Goal: Communication & Community: Answer question/provide support

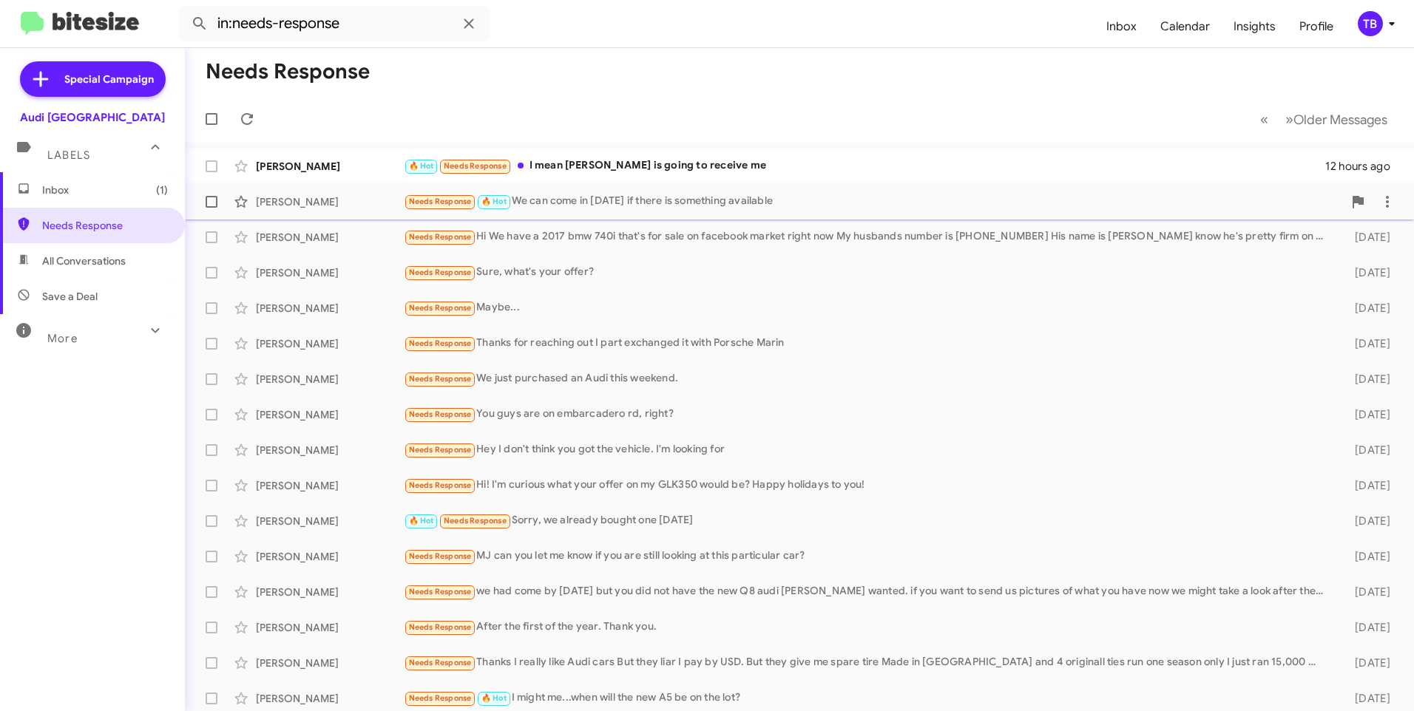
click at [680, 206] on div "Needs Response 🔥 Hot We can come in tomorrow if there is something available" at bounding box center [873, 201] width 939 height 17
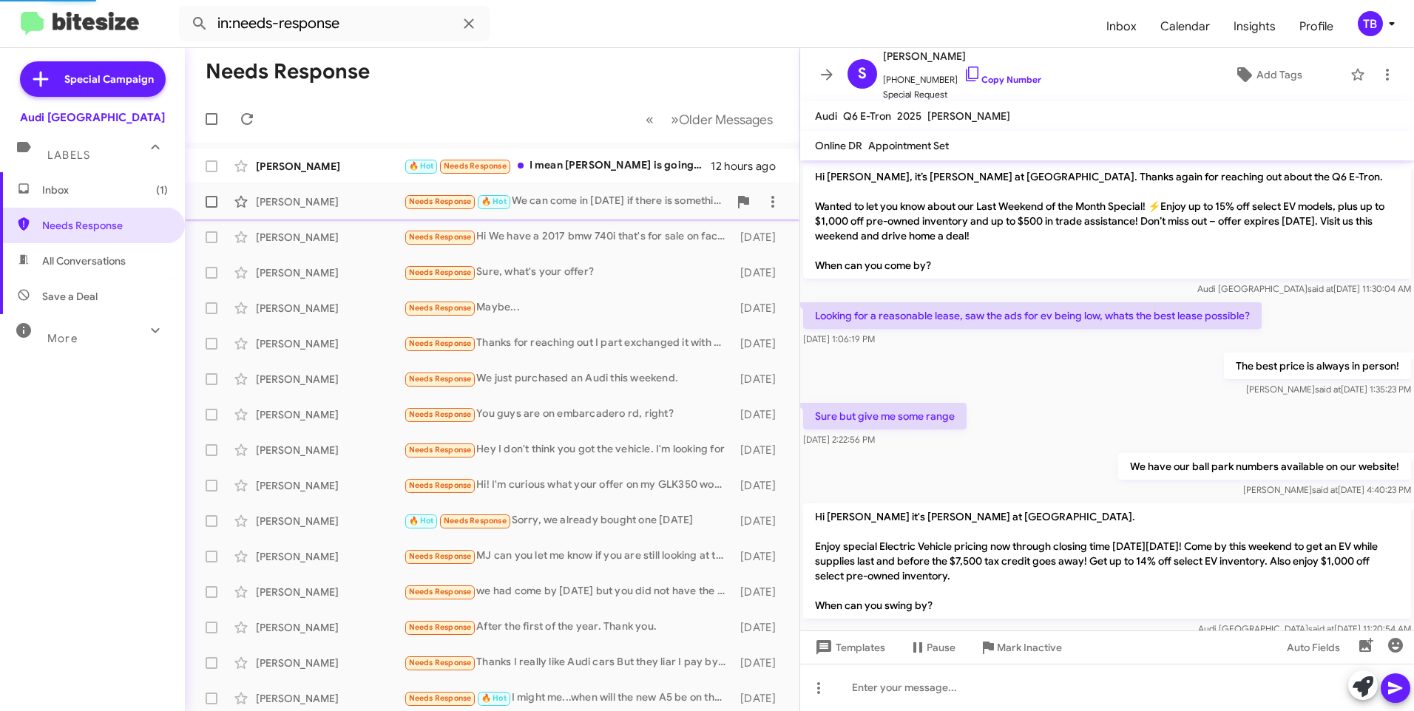
scroll to position [473, 0]
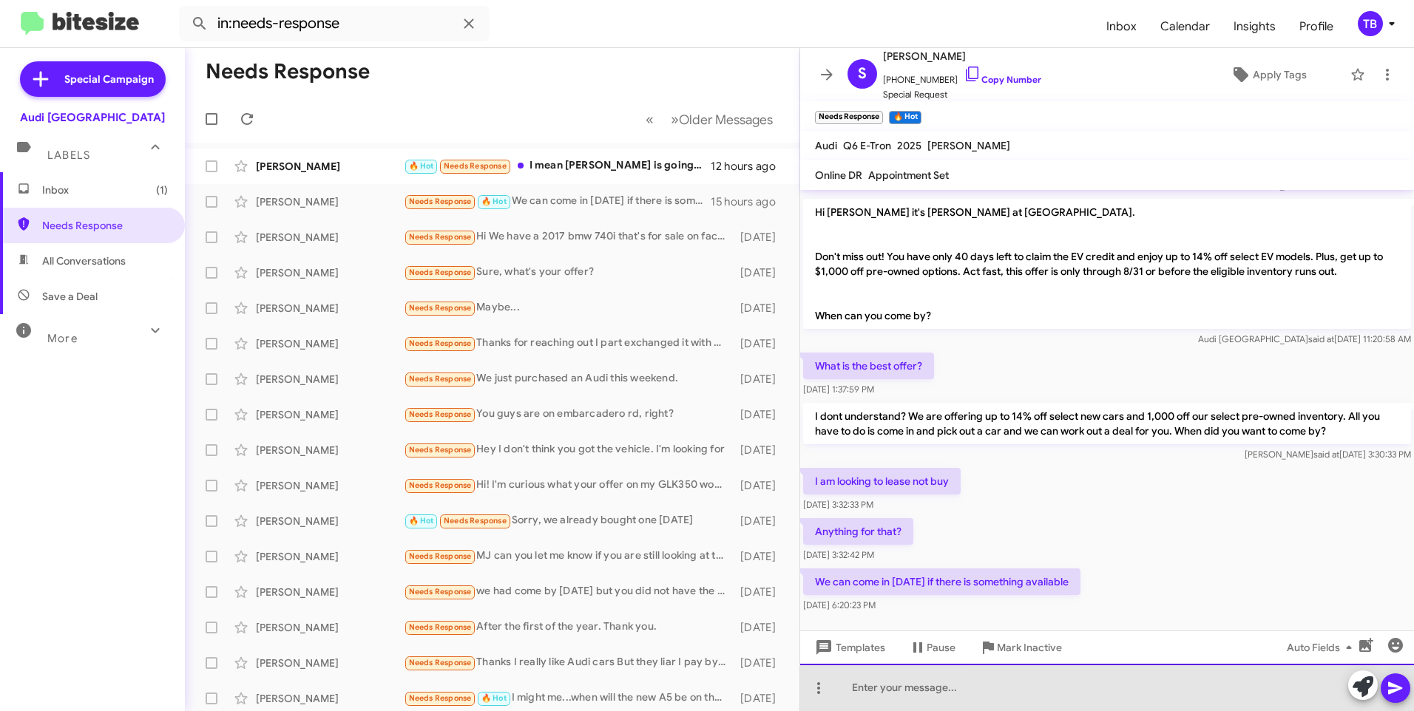
click at [1101, 709] on div at bounding box center [1107, 687] width 614 height 47
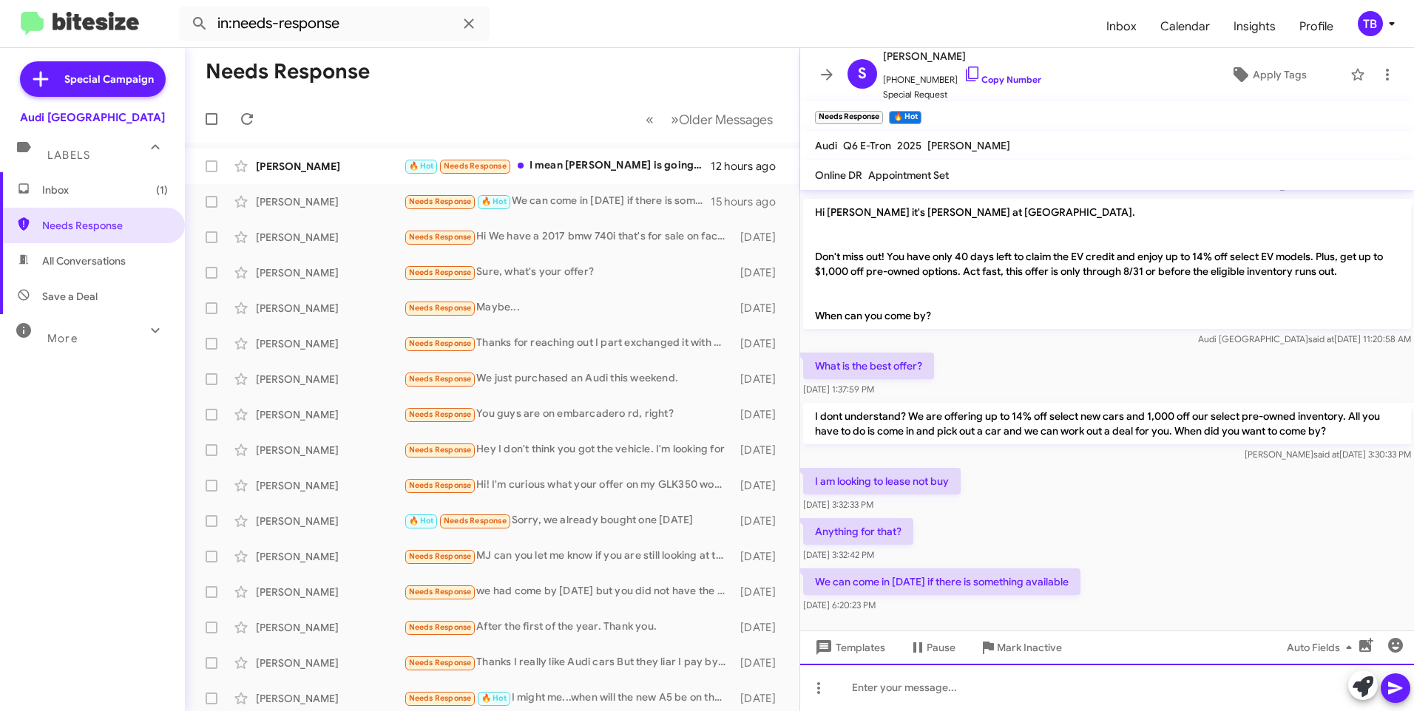
paste div
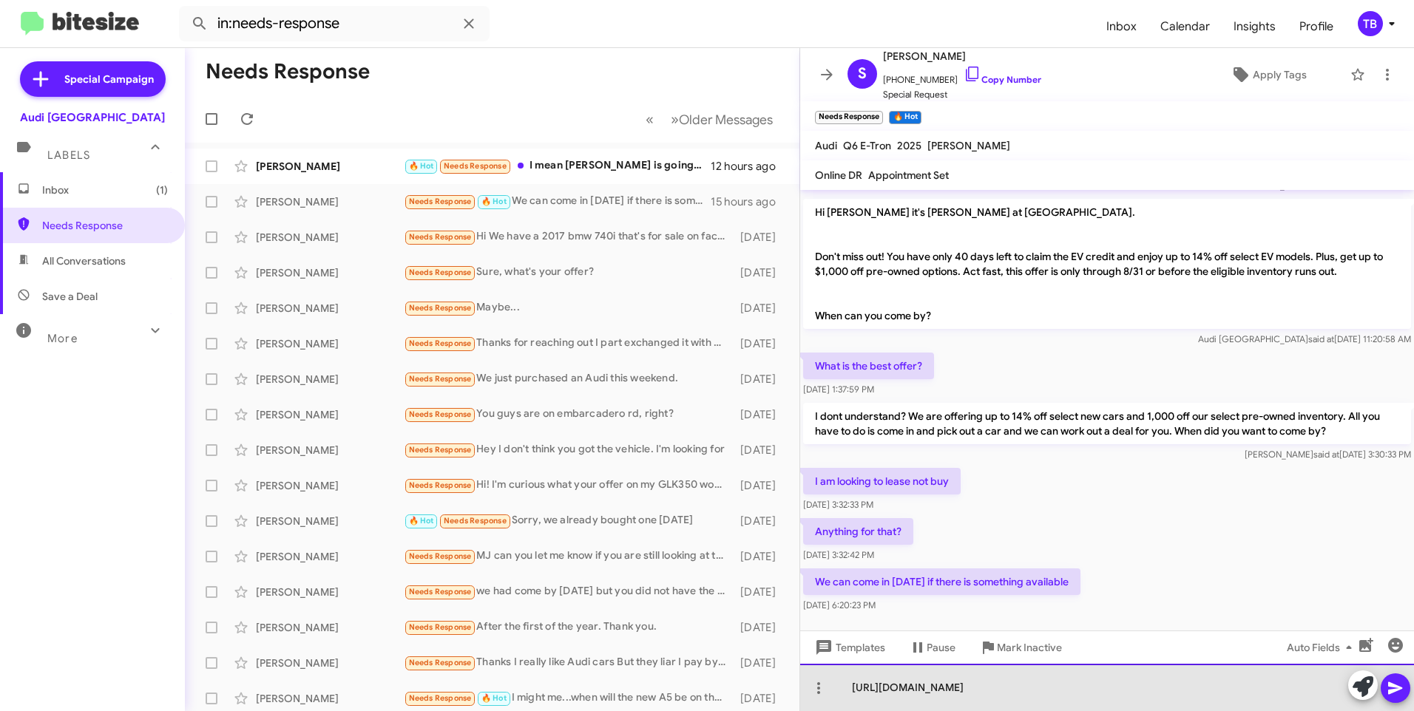
click at [1069, 698] on div "https://www.audipaloalto.com/financing/application.htm" at bounding box center [1107, 687] width 614 height 47
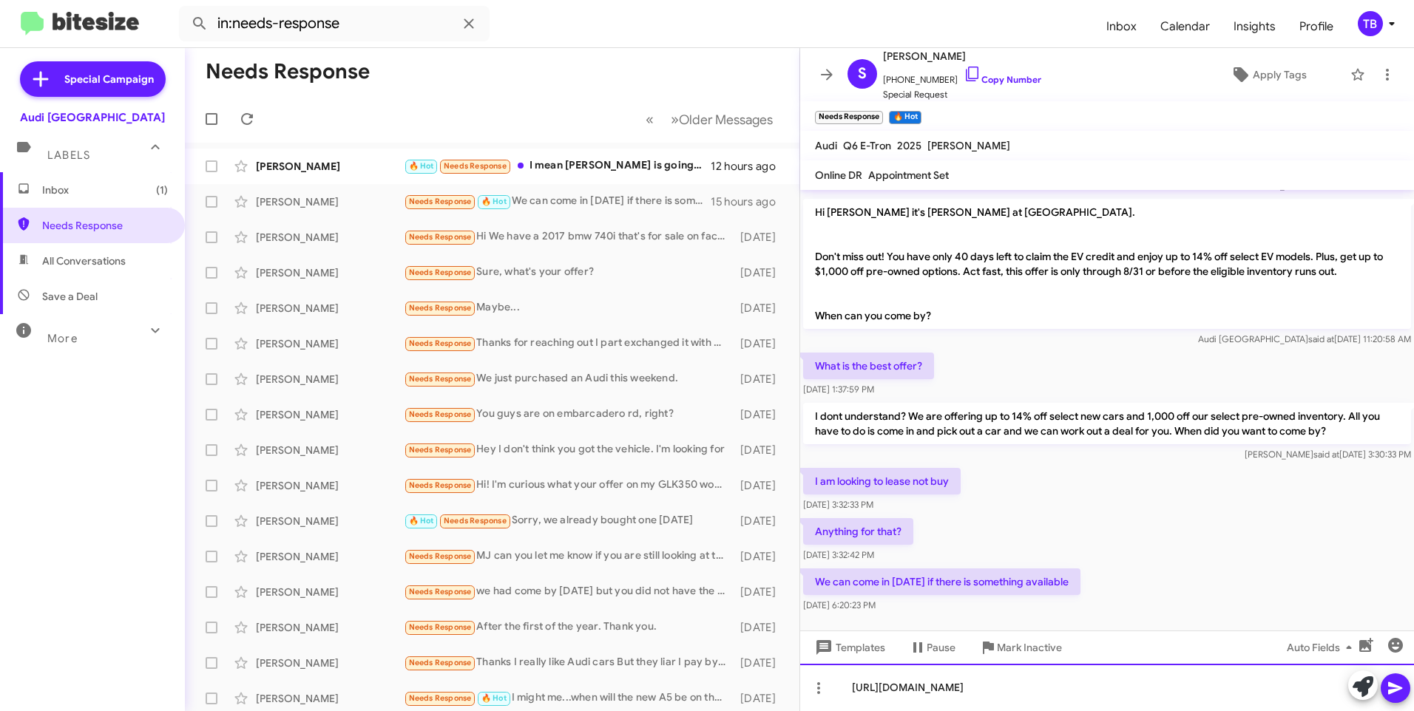
copy div "https://www.audipaloalto.com/financing/application.htm"
click at [1267, 694] on div "https://www.audipaloalto.com/financing/application.htm" at bounding box center [1107, 687] width 614 height 47
click at [1266, 694] on div "https://www.audipaloalto.com/financing/application.htm" at bounding box center [1107, 687] width 614 height 47
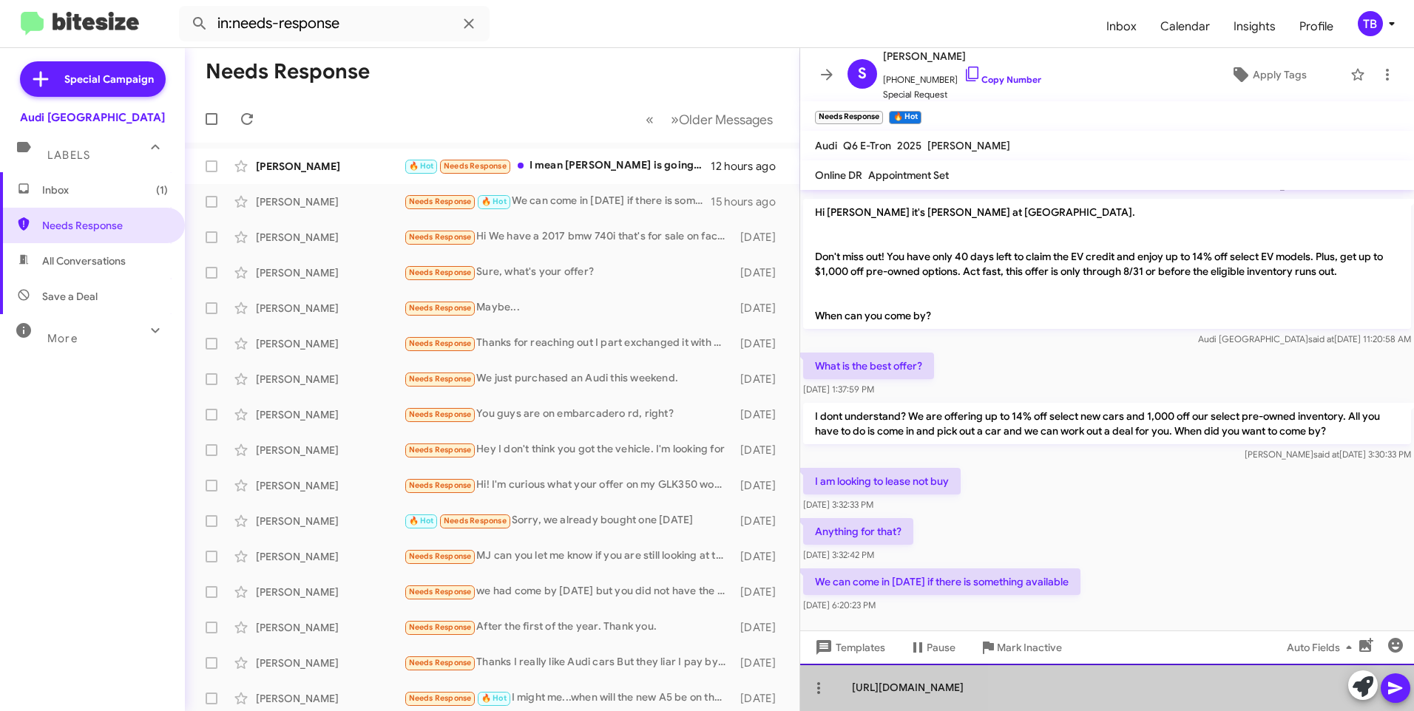
click at [1266, 694] on div "https://www.audipaloalto.com/financing/application.htm" at bounding box center [1107, 687] width 614 height 47
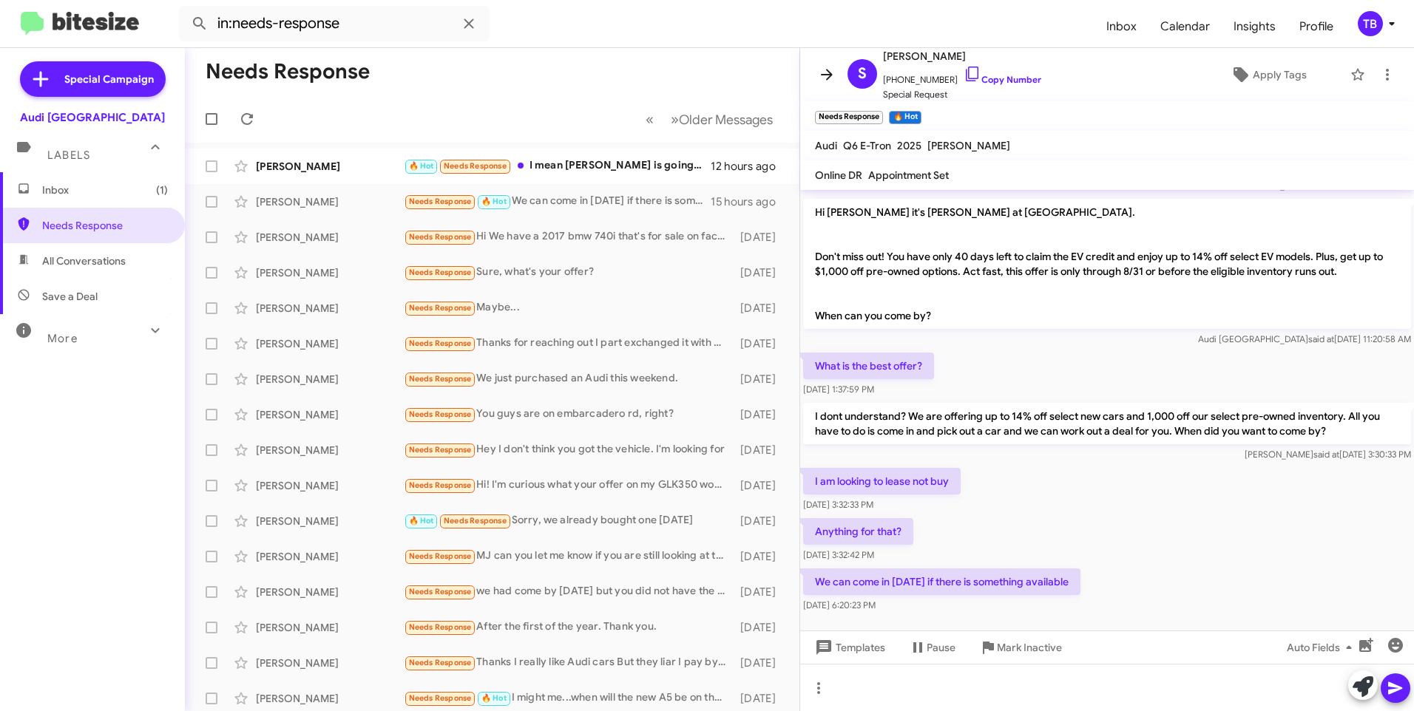
click at [821, 83] on icon at bounding box center [827, 75] width 18 height 18
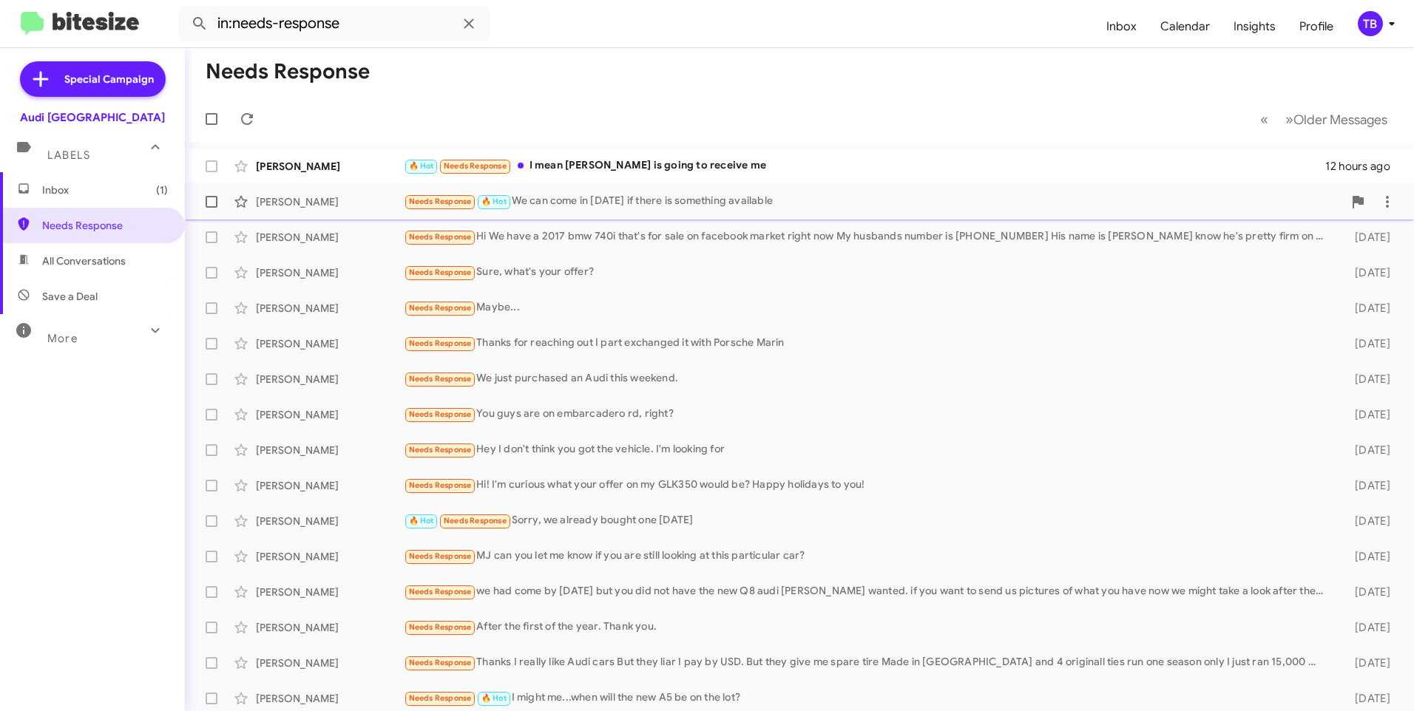
click at [601, 210] on div "Needs Response 🔥 Hot We can come in tomorrow if there is something available" at bounding box center [873, 201] width 939 height 17
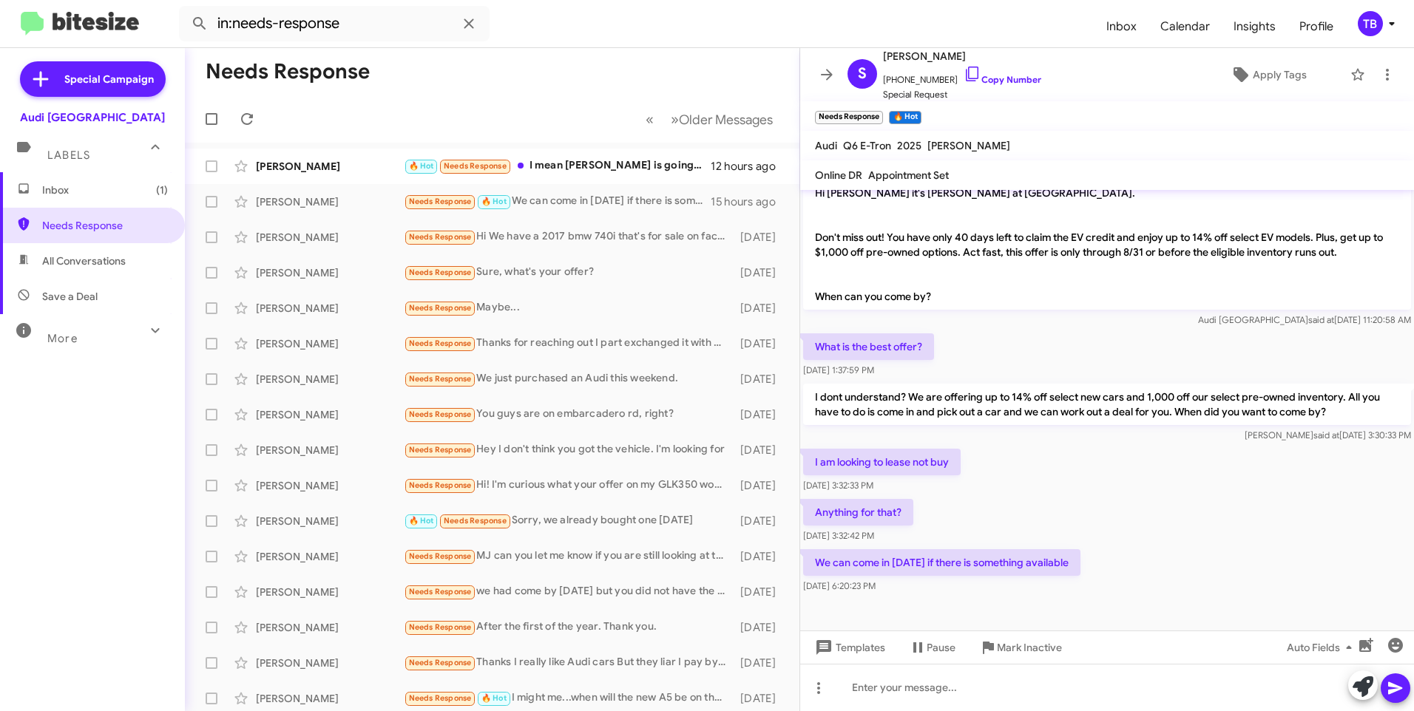
scroll to position [503, 0]
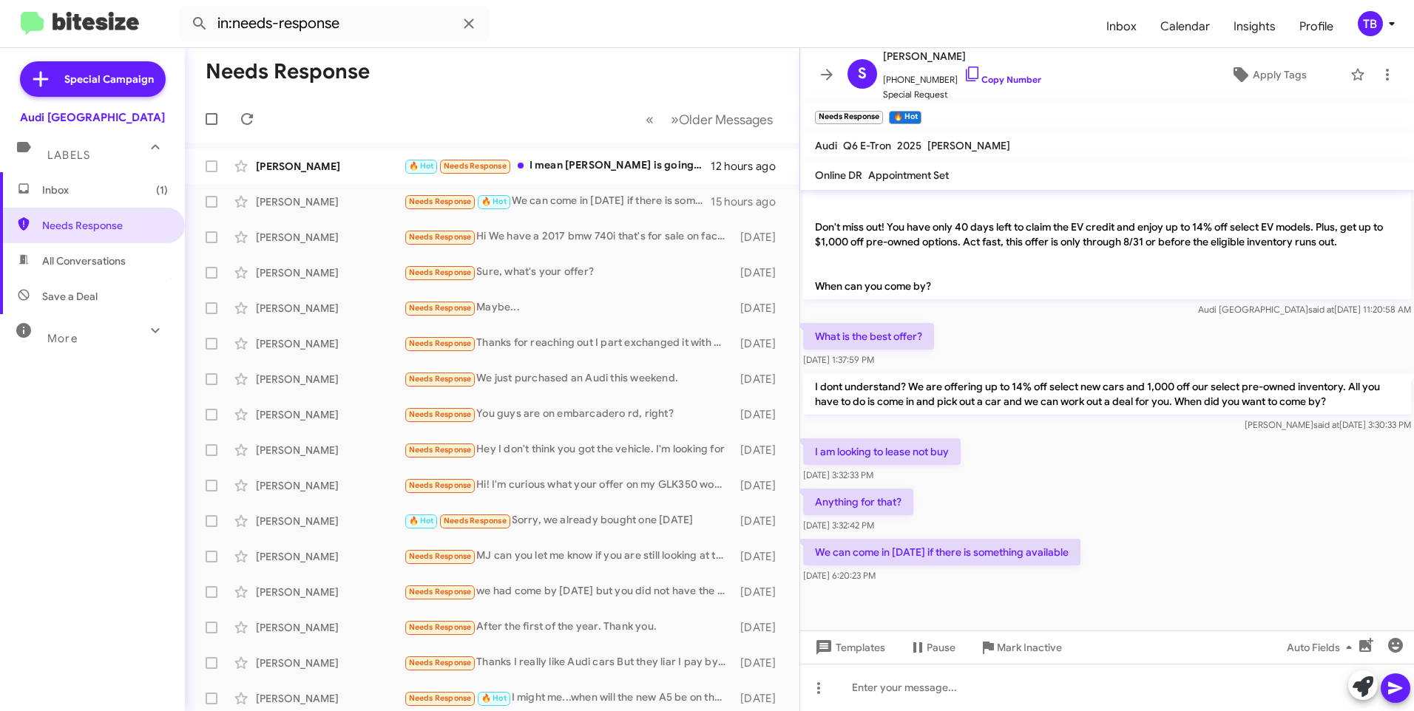
click at [573, 52] on mat-toolbar-row "Needs Response" at bounding box center [492, 71] width 614 height 47
click at [545, 167] on div "🔥 Hot Needs Response I mean Mario is going to receive me" at bounding box center [566, 166] width 325 height 17
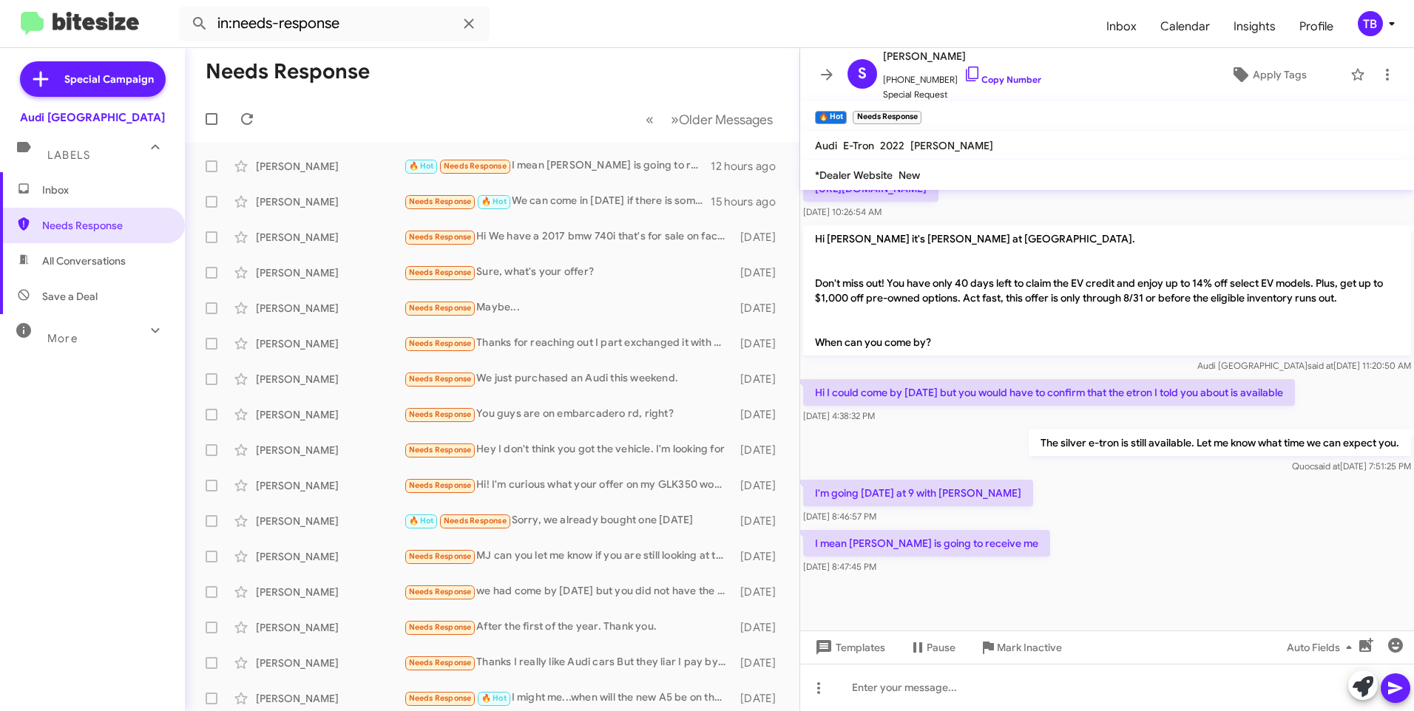
scroll to position [625, 0]
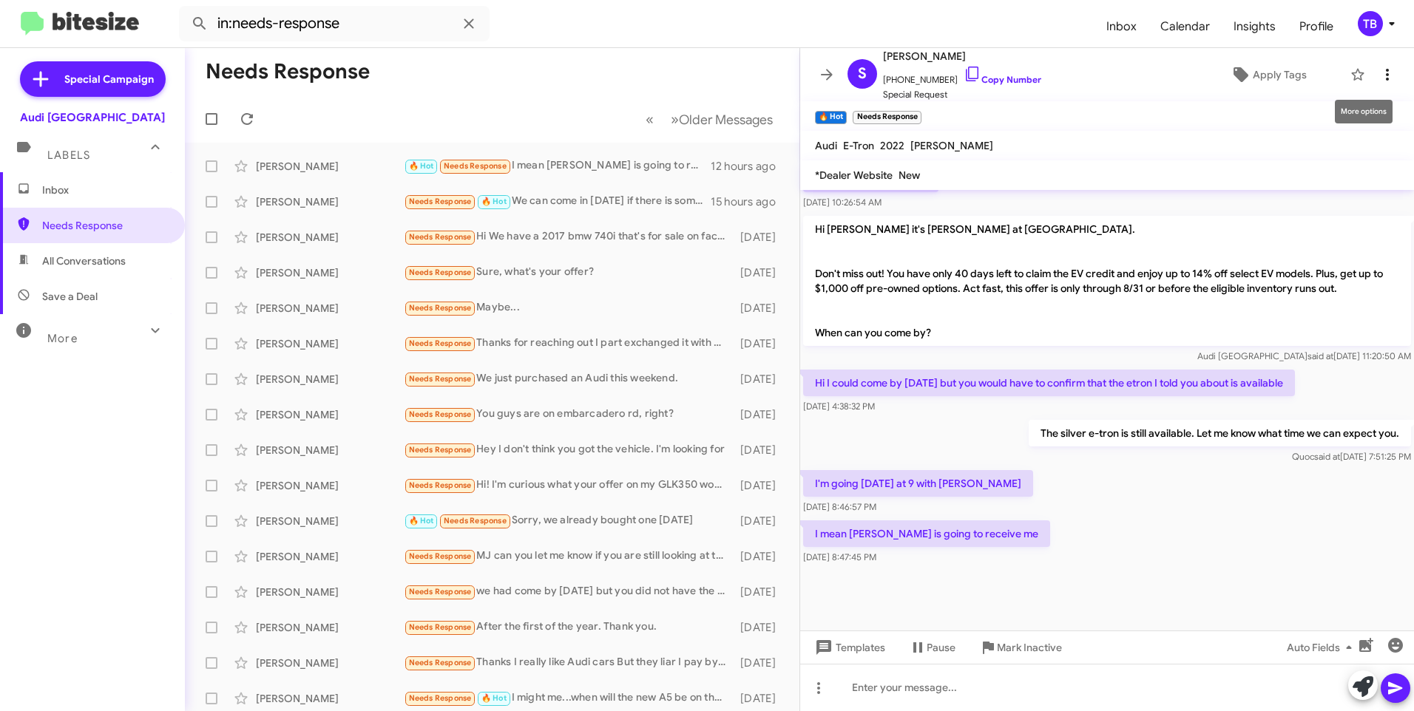
click at [1378, 71] on icon at bounding box center [1387, 75] width 18 height 18
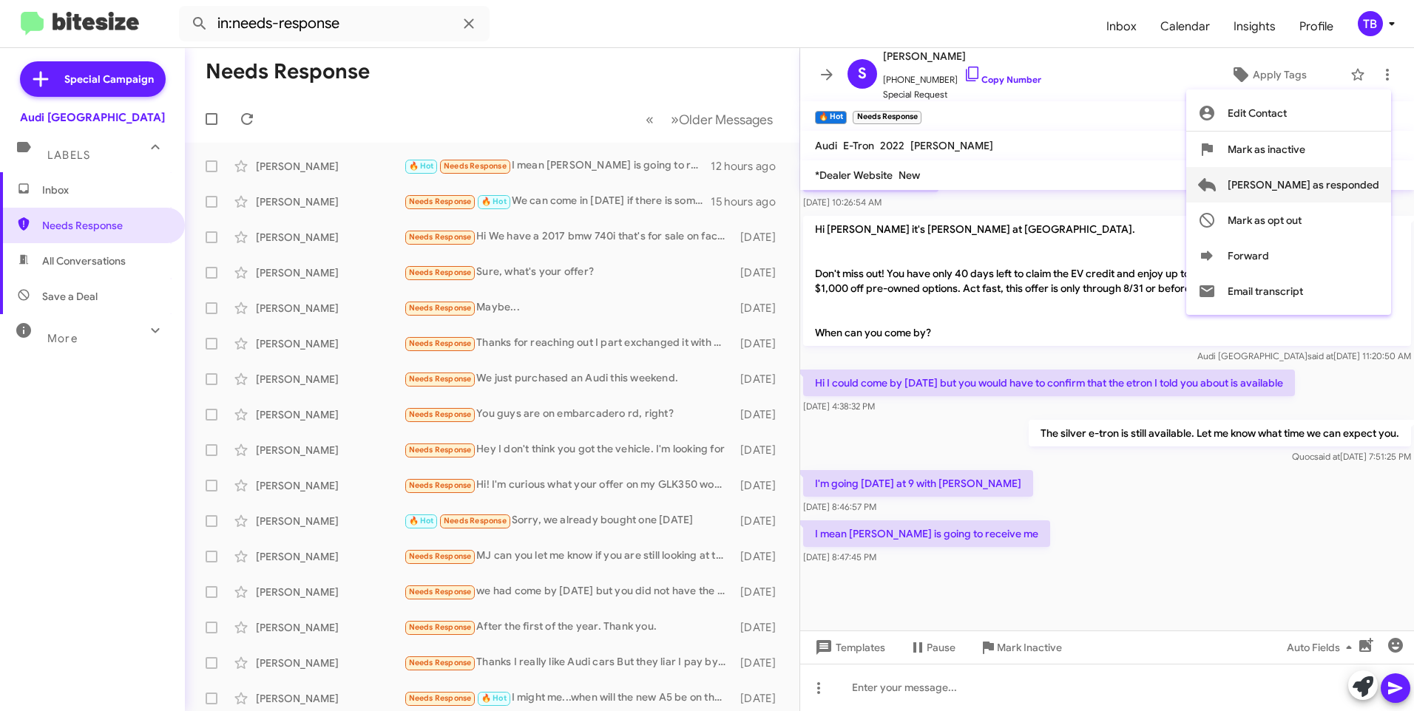
click at [1335, 183] on span "Mark as responded" at bounding box center [1303, 184] width 152 height 35
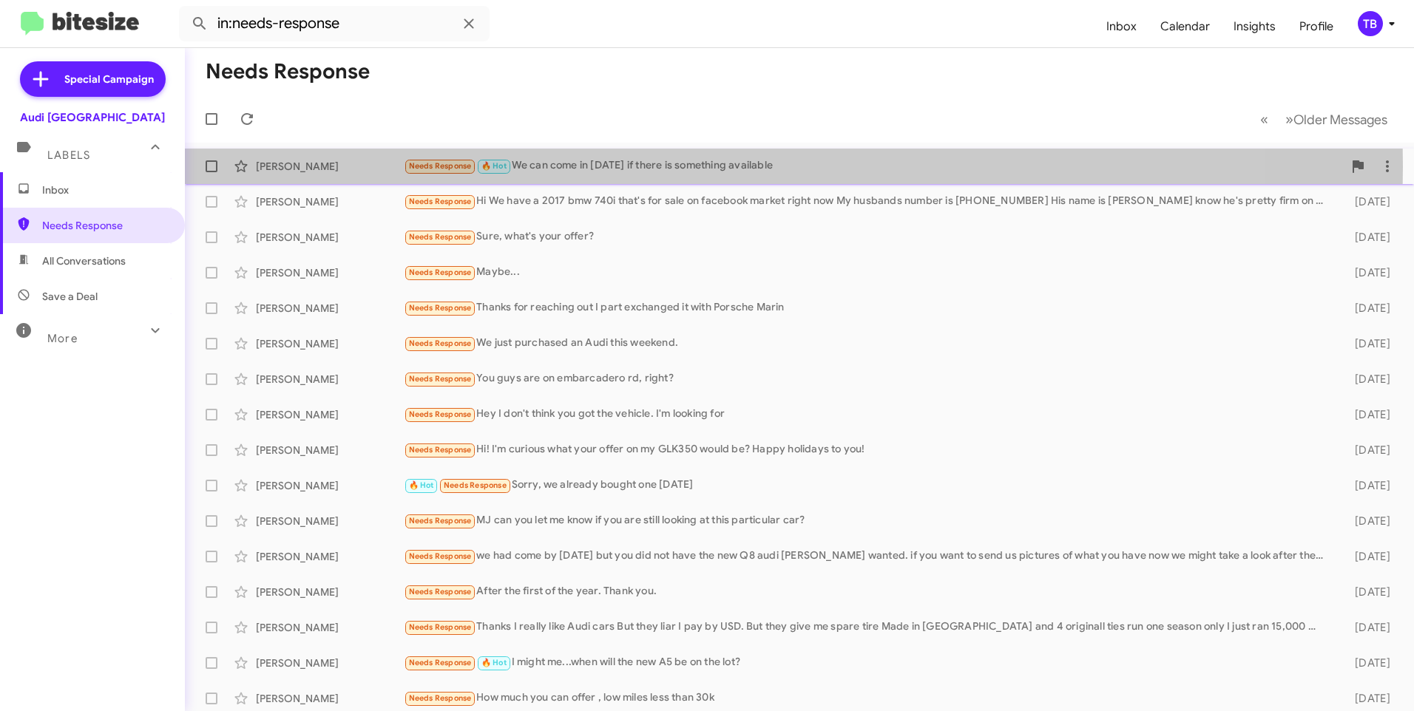
click at [582, 166] on div "Needs Response 🔥 Hot We can come in tomorrow if there is something available" at bounding box center [873, 166] width 939 height 17
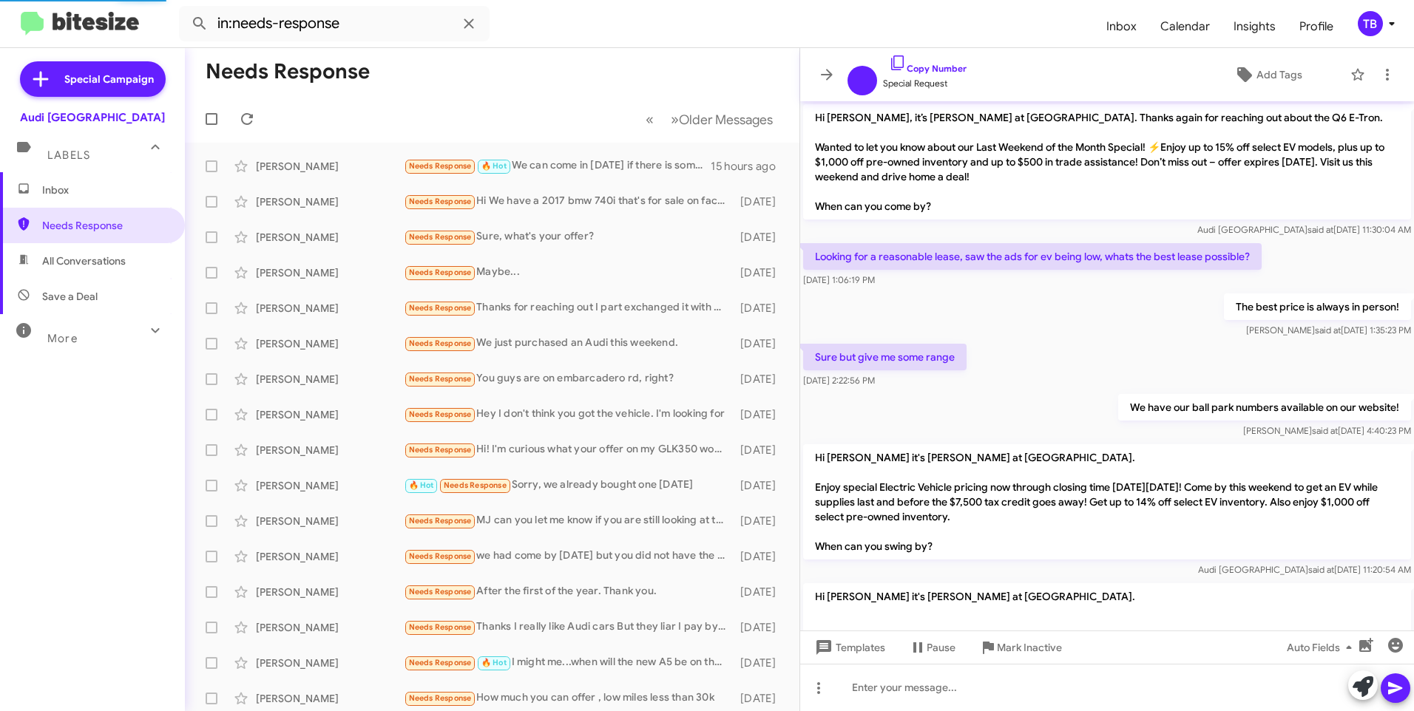
scroll to position [414, 0]
